Goal: Task Accomplishment & Management: Manage account settings

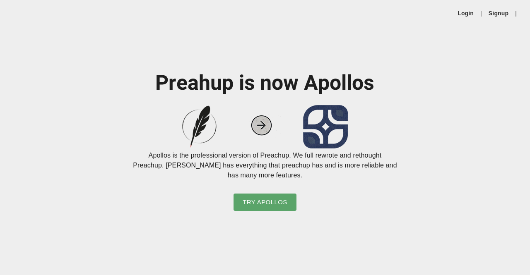
click at [471, 12] on link "Login" at bounding box center [466, 13] width 16 height 8
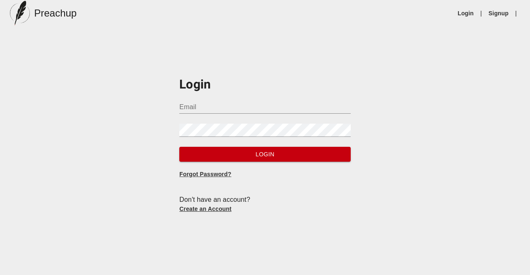
click at [298, 111] on input "Email" at bounding box center [264, 107] width 171 height 13
type input "[EMAIL_ADDRESS][DOMAIN_NAME]"
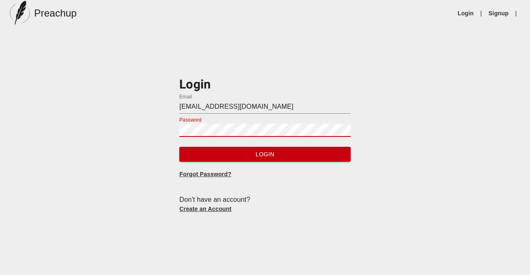
click at [179, 147] on button "Login" at bounding box center [264, 154] width 171 height 15
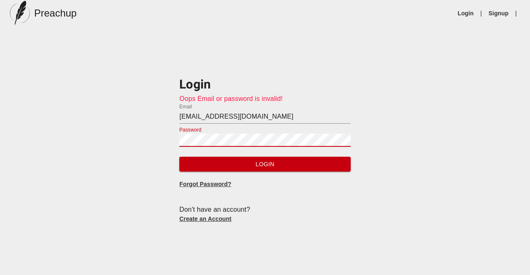
click at [179, 157] on button "Login" at bounding box center [264, 164] width 171 height 15
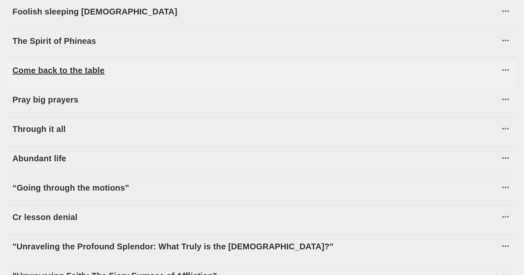
scroll to position [151, 0]
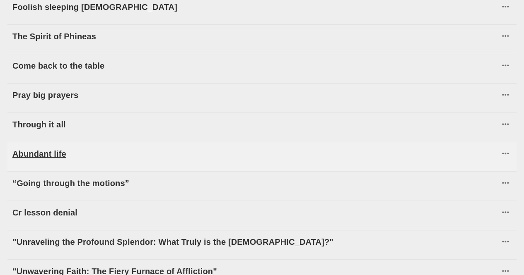
click at [157, 161] on h6 "Abundant life" at bounding box center [255, 153] width 487 height 13
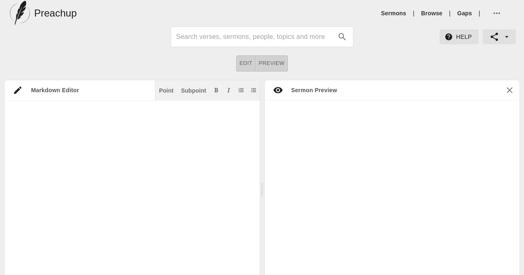
scroll to position [6, 0]
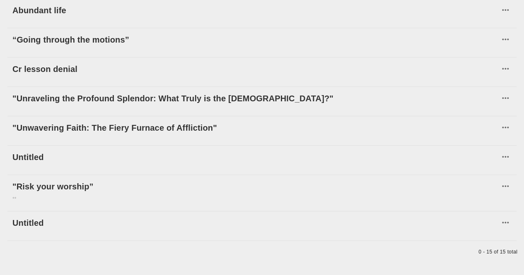
scroll to position [307, 0]
